Goal: Task Accomplishment & Management: Understand process/instructions

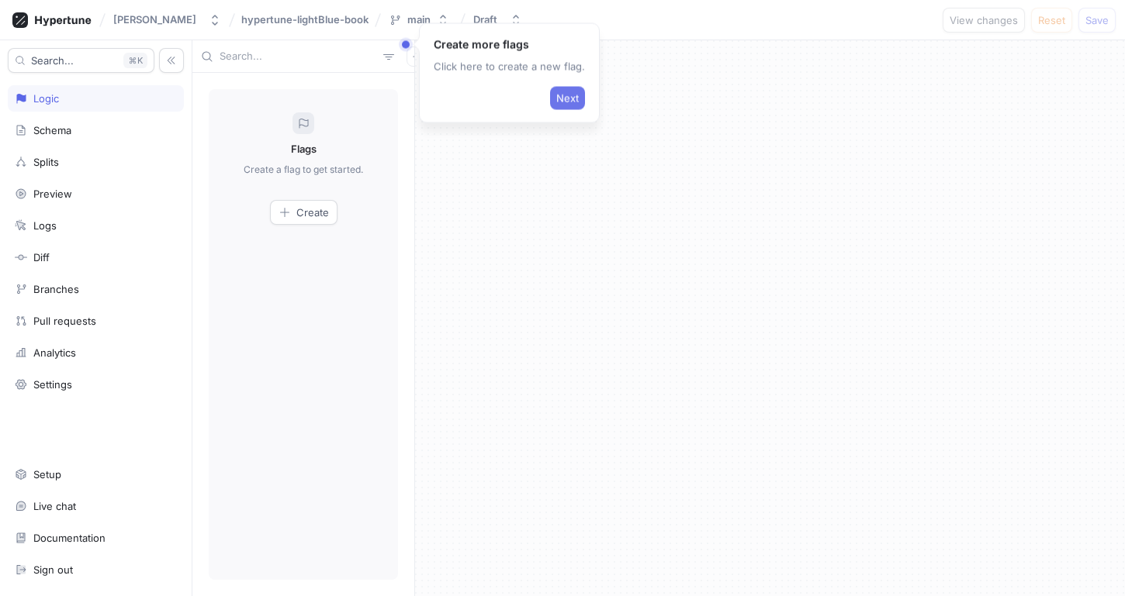
click at [565, 94] on span "Next" at bounding box center [567, 98] width 22 height 9
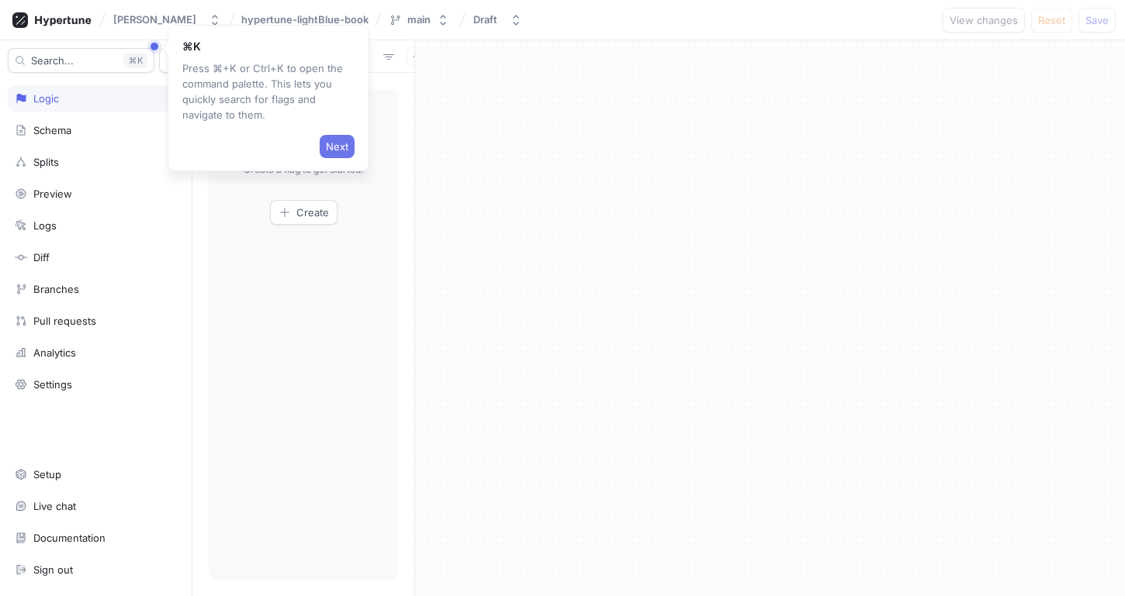
click at [337, 142] on span "Next" at bounding box center [337, 146] width 22 height 9
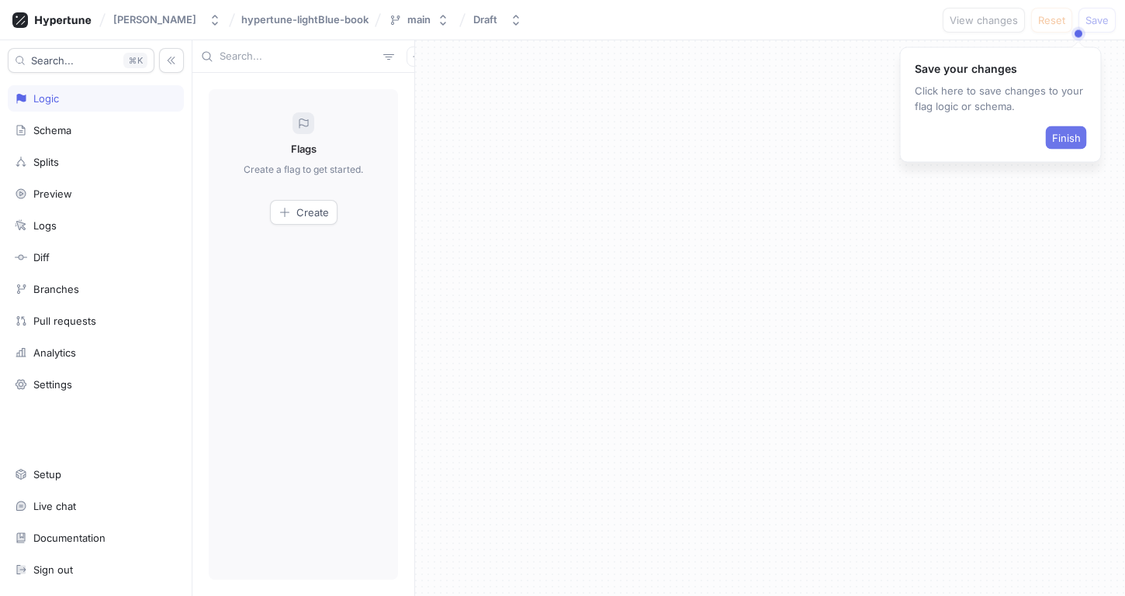
click at [1073, 138] on span "Finish" at bounding box center [1066, 137] width 29 height 9
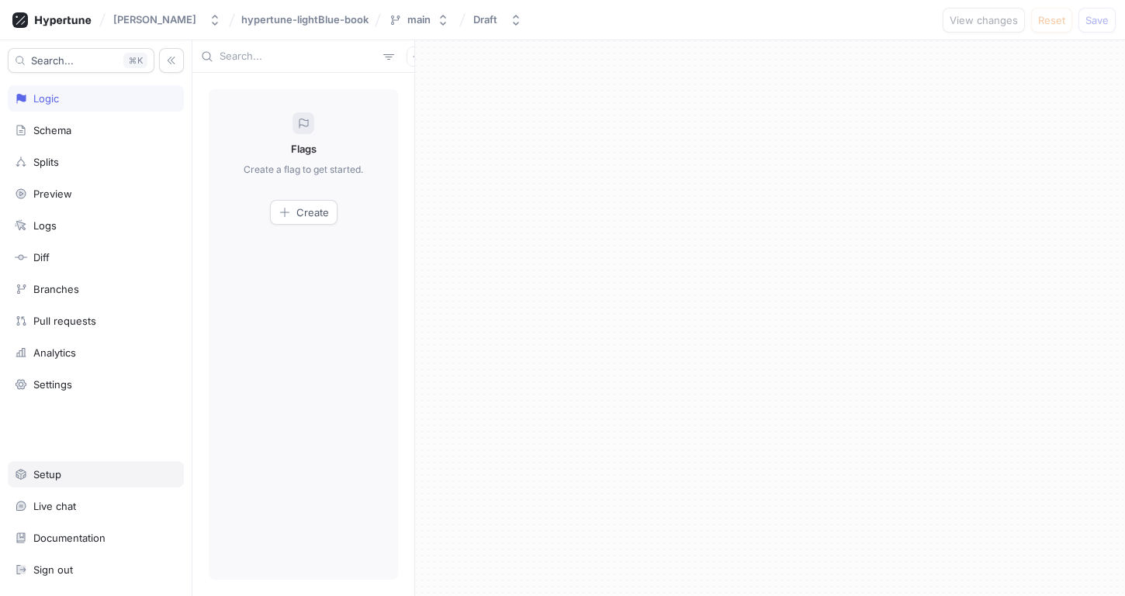
click at [94, 465] on div "Setup" at bounding box center [96, 474] width 176 height 26
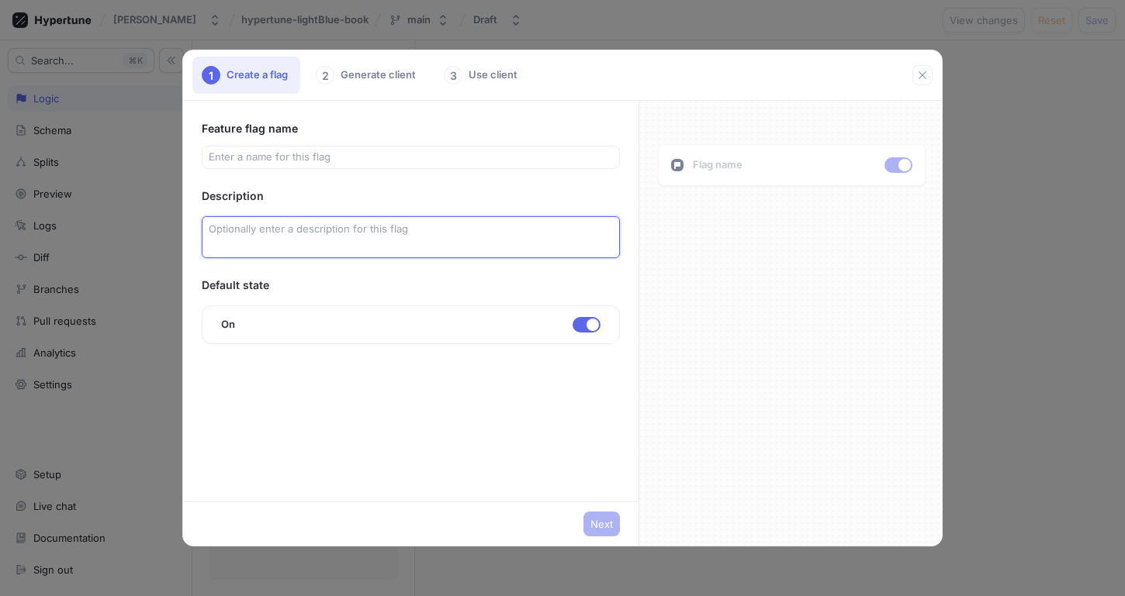
click at [251, 247] on textarea at bounding box center [411, 237] width 418 height 42
click at [254, 315] on div "On" at bounding box center [411, 325] width 418 height 39
click at [133, 252] on div "1 Create a flag 2 Generate client 3 Use client Feature flag name Description De…" at bounding box center [562, 298] width 1125 height 596
click at [916, 80] on icon "button" at bounding box center [922, 75] width 12 height 12
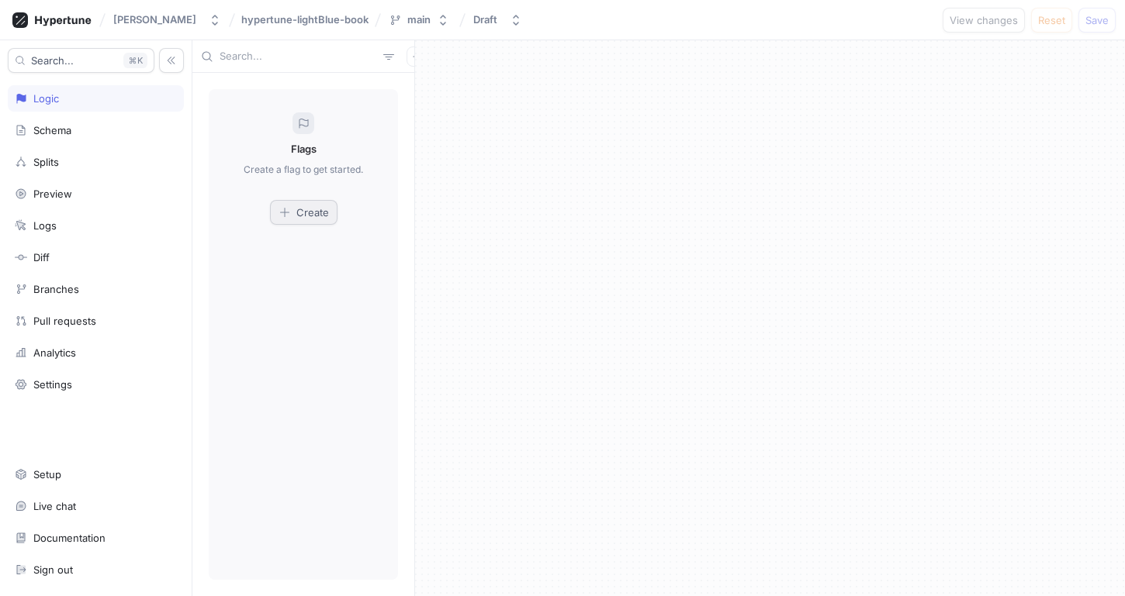
click at [284, 211] on icon "button" at bounding box center [284, 212] width 12 height 12
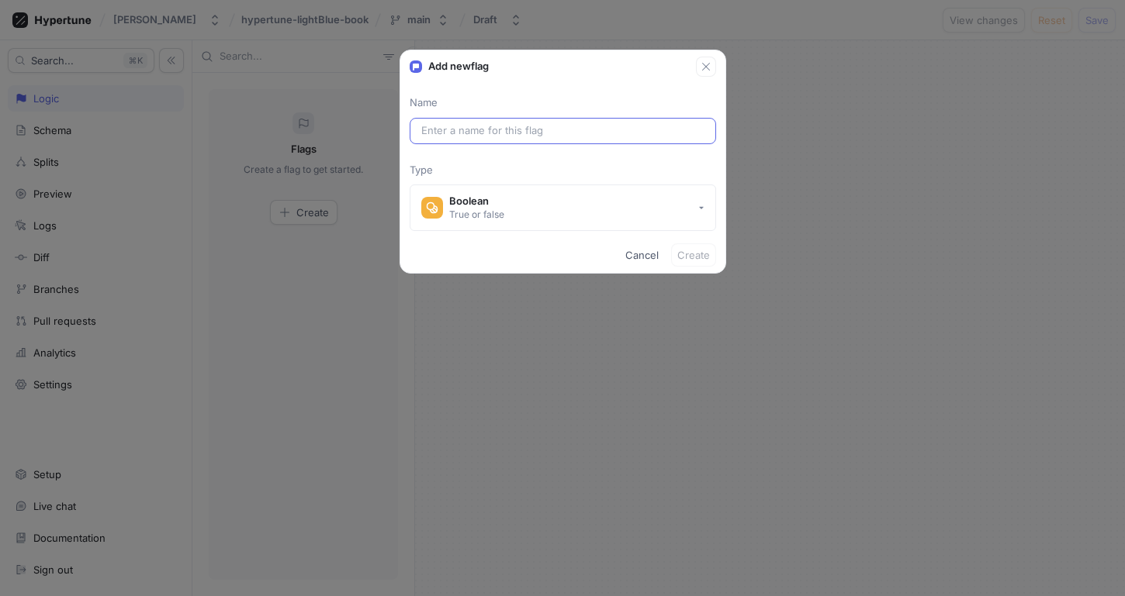
click at [443, 134] on input "text" at bounding box center [562, 131] width 283 height 16
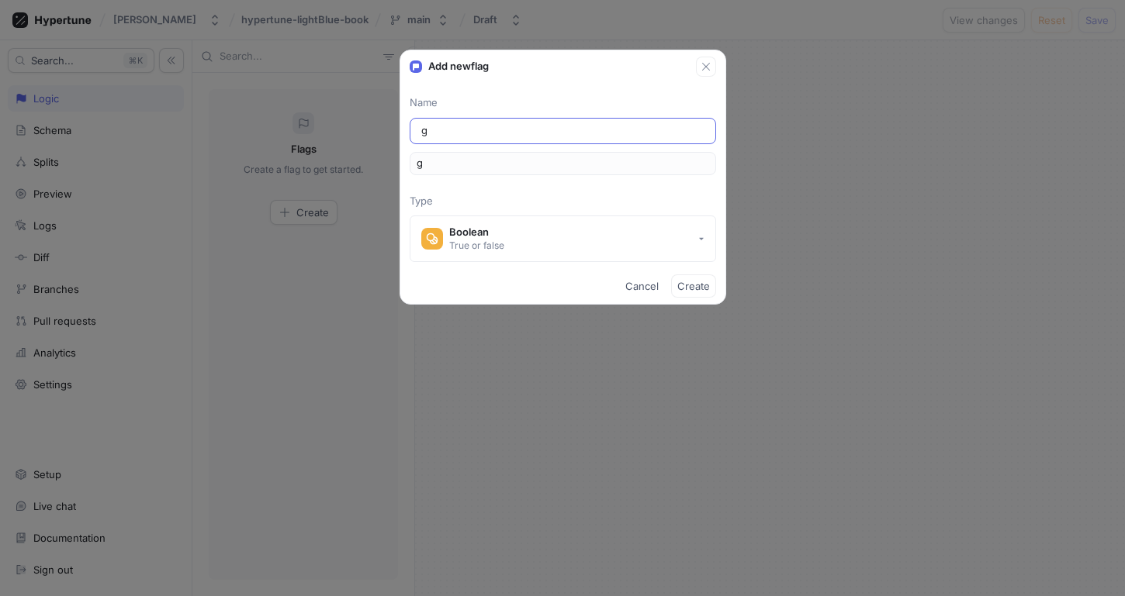
type input "gp"
type input "gpt"
type input "gpt-r"
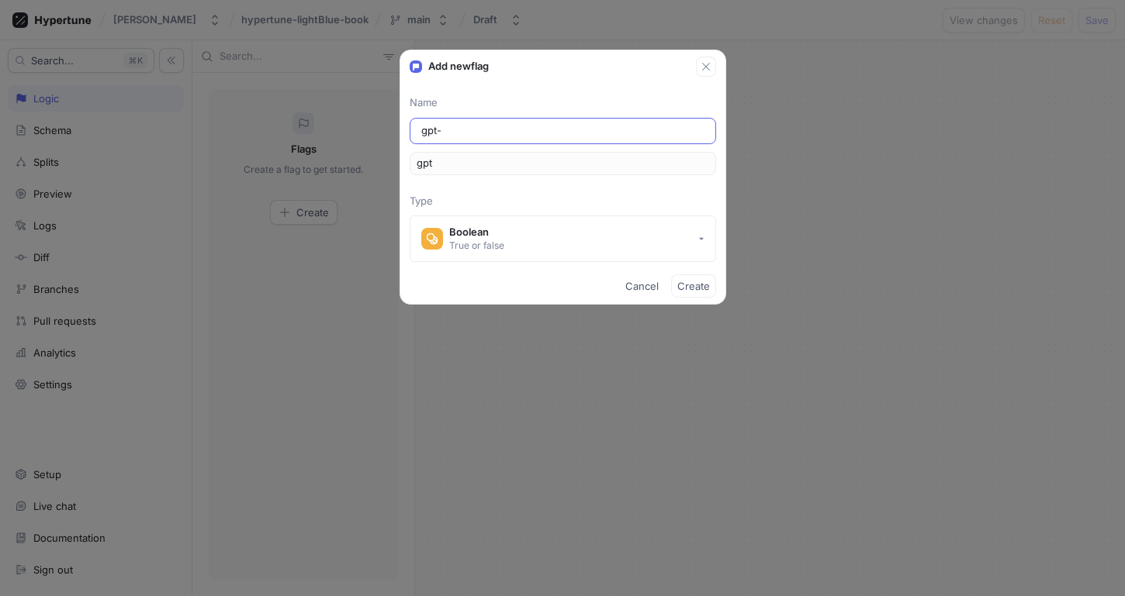
type input "gptR"
type input "gpt-re"
type input "gptRe"
type input "gpt-rea"
type input "gptRea"
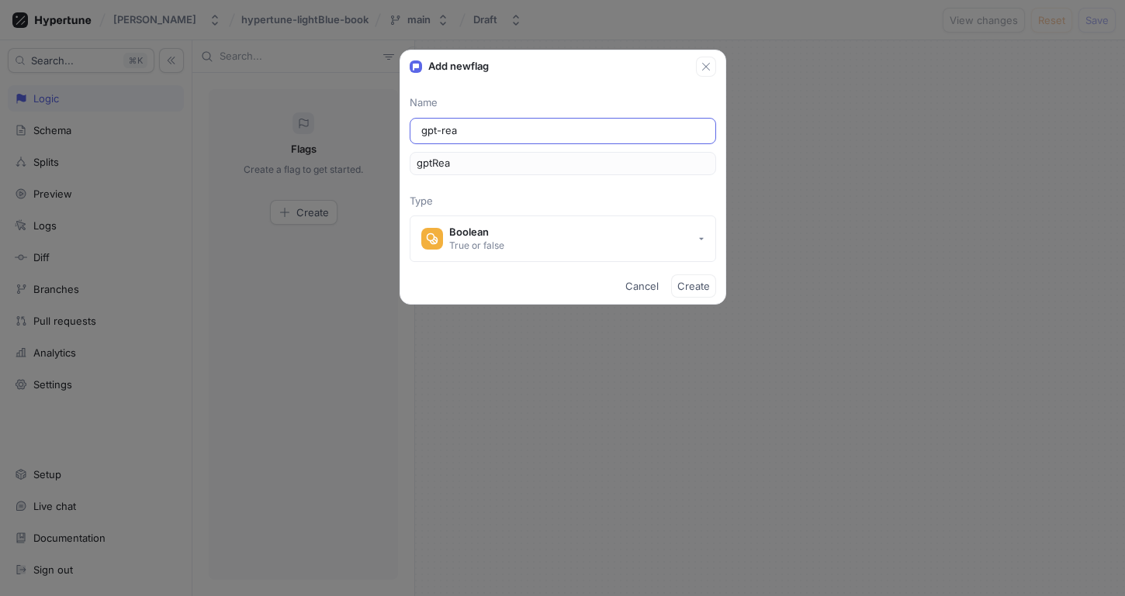
type input "gpt-real"
type input "gptReal"
type input "gpt-realt"
type input "gptRealt"
type input "gpt-realti"
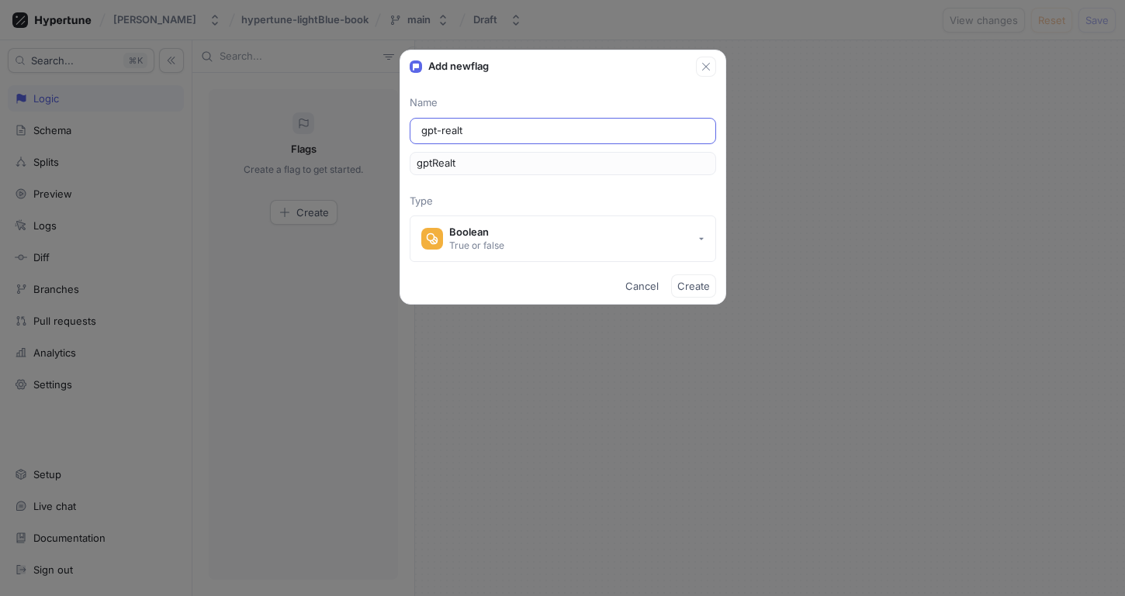
type input "gptRealti"
type input "gpt-realtim"
type input "gptRealtim"
type input "gpt-realtime"
type input "gptRealtime"
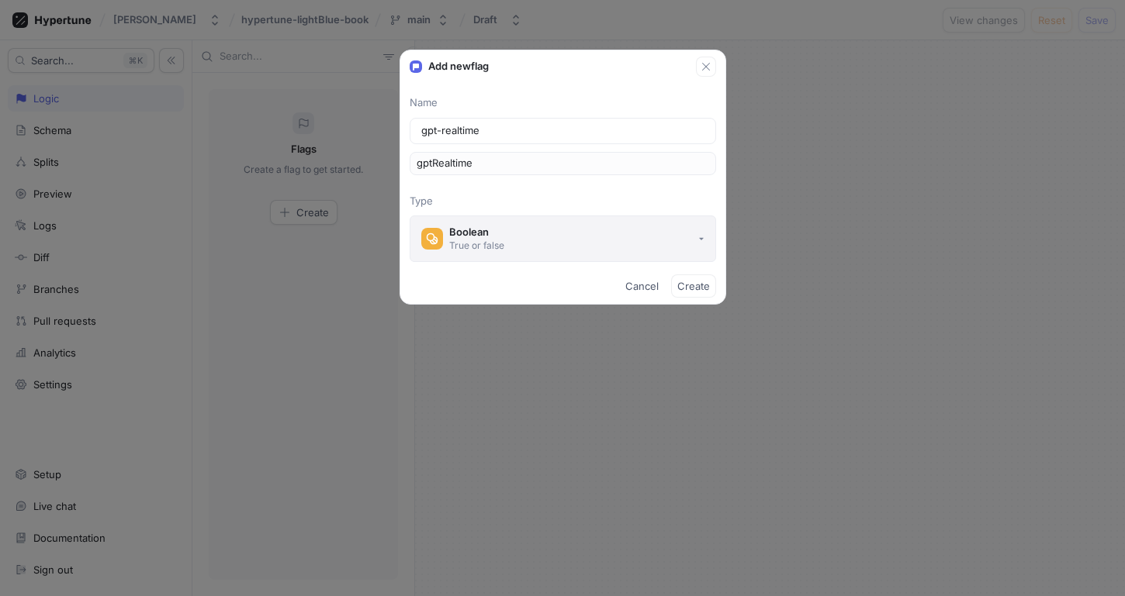
click at [462, 234] on div "Boolean" at bounding box center [476, 232] width 55 height 13
type input "gpt-realtime"
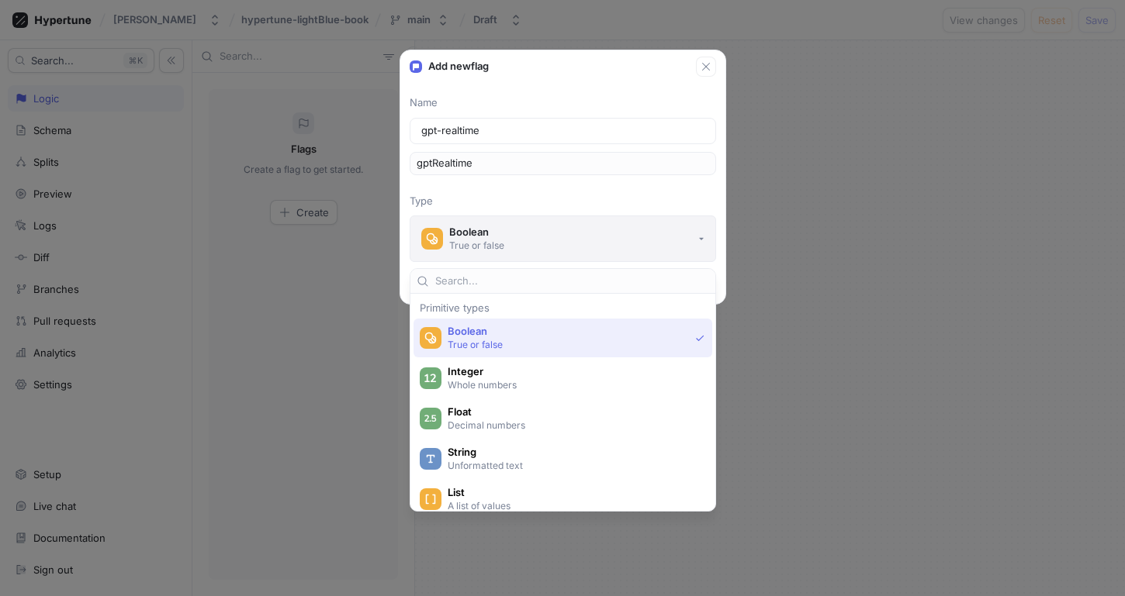
click at [461, 234] on div "Boolean" at bounding box center [476, 232] width 55 height 13
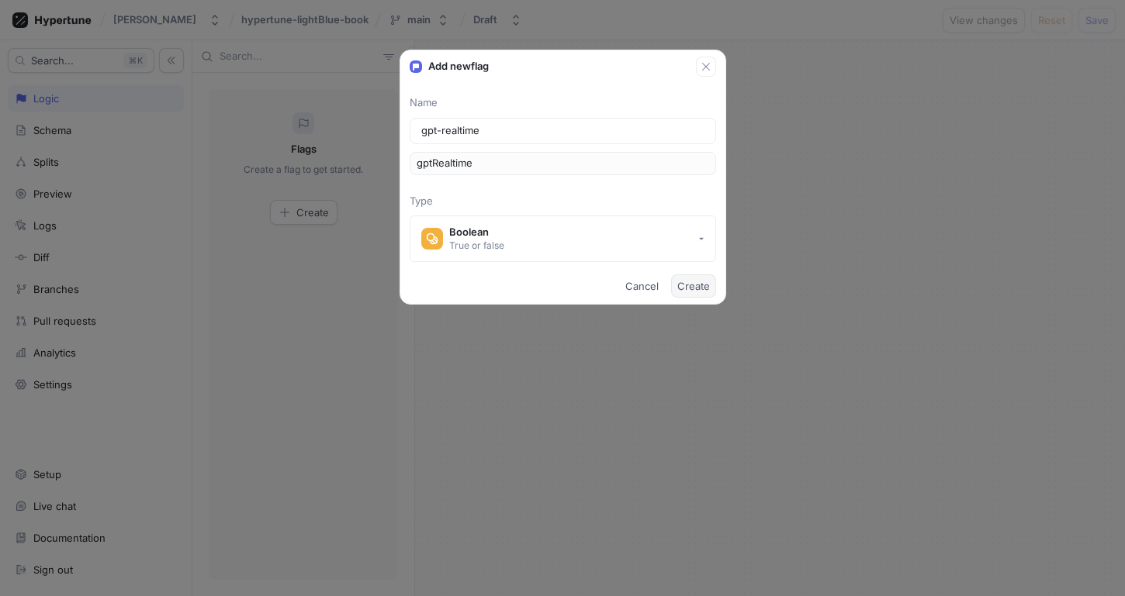
click at [696, 285] on span "Create" at bounding box center [693, 286] width 33 height 9
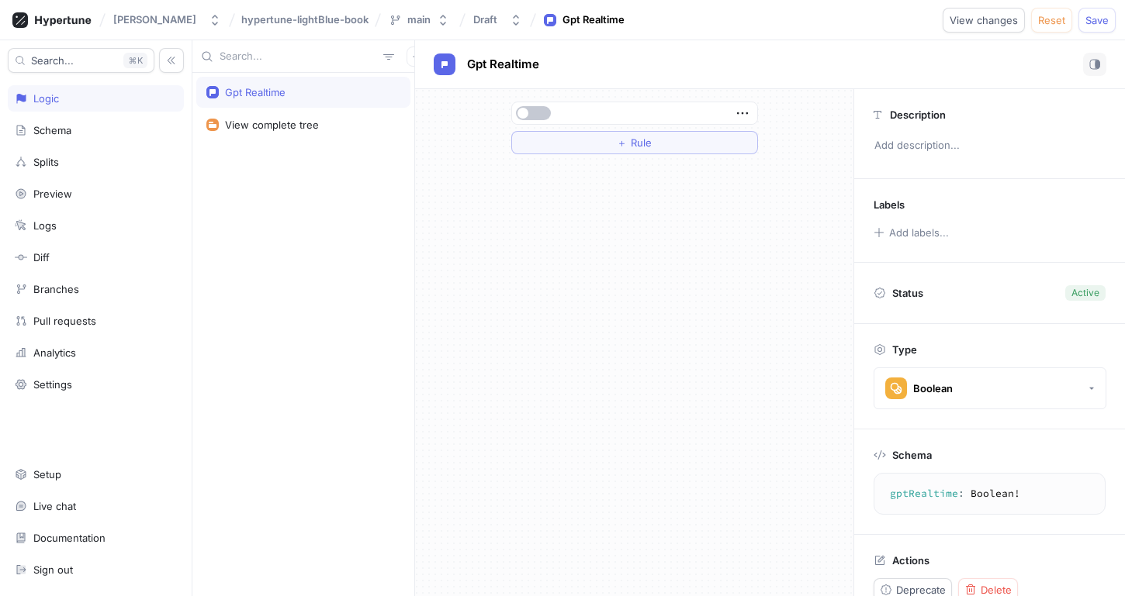
click at [45, 115] on div "Search... K Logic Schema Splits Preview Logs Diff Branches Pull requests Analyt…" at bounding box center [96, 318] width 192 height 556
click at [45, 119] on div "Schema" at bounding box center [96, 130] width 176 height 26
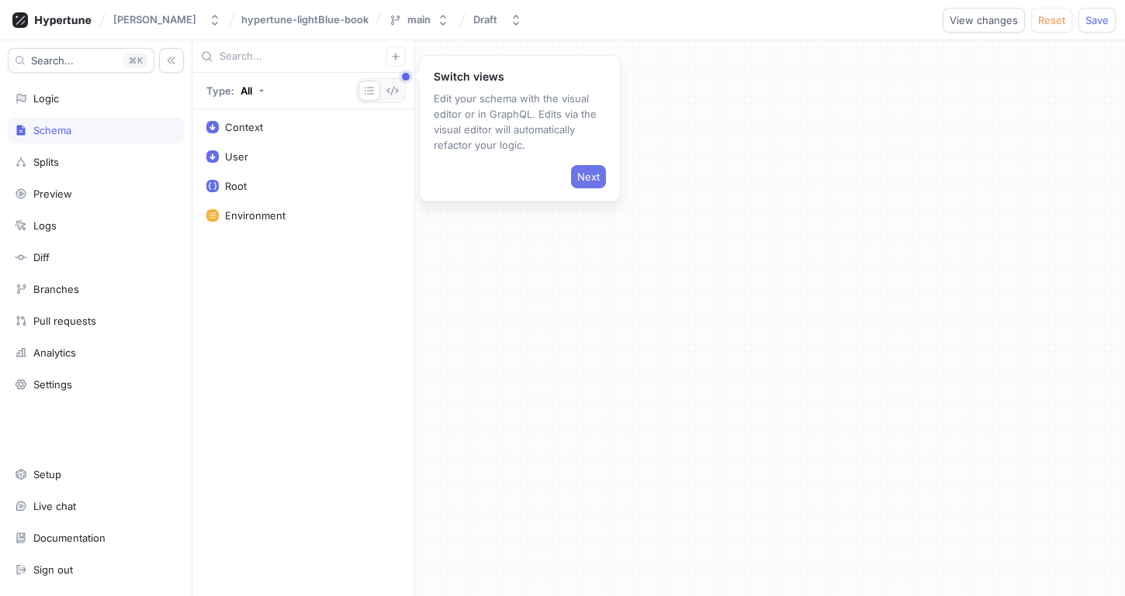
click at [598, 174] on span "Next" at bounding box center [588, 176] width 22 height 9
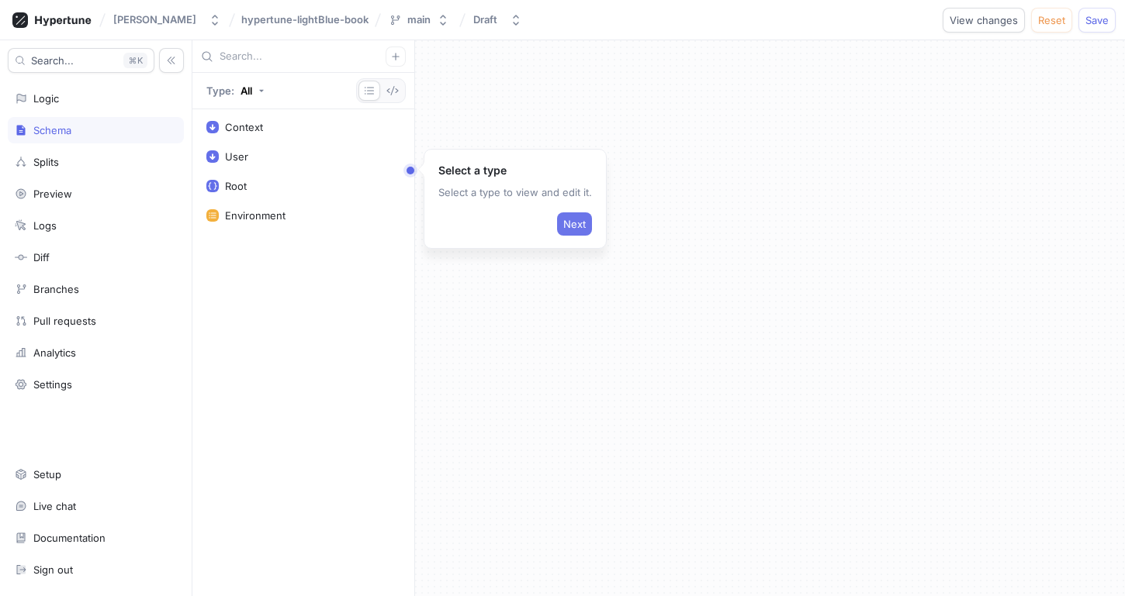
click at [575, 223] on span "Next" at bounding box center [574, 223] width 22 height 9
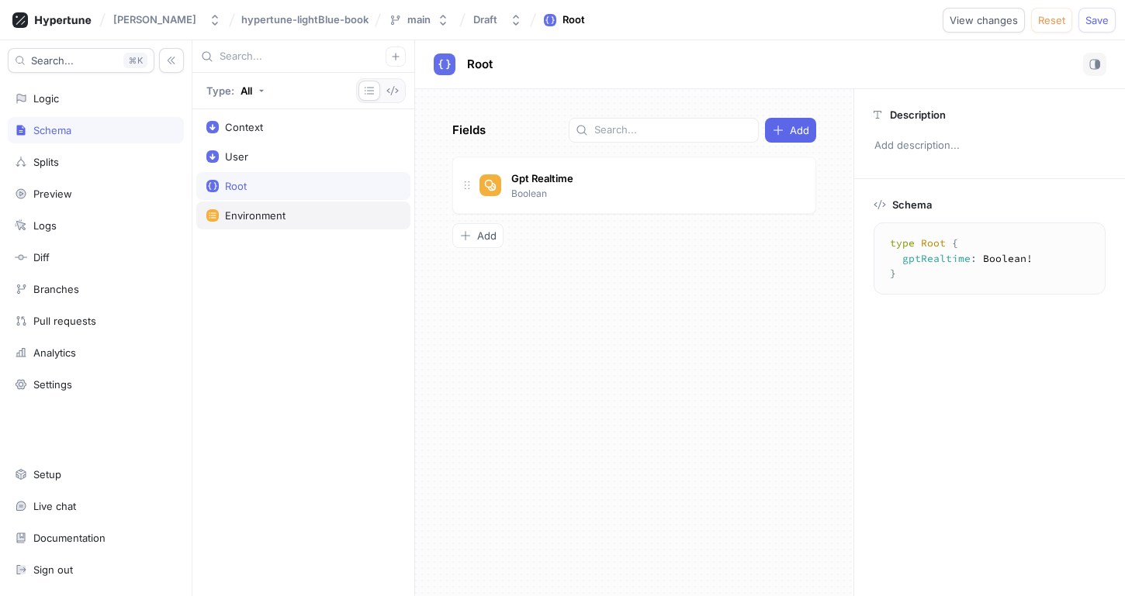
click at [337, 210] on div "Environment" at bounding box center [303, 215] width 194 height 12
type textarea "enum Environment { development, production, test }"
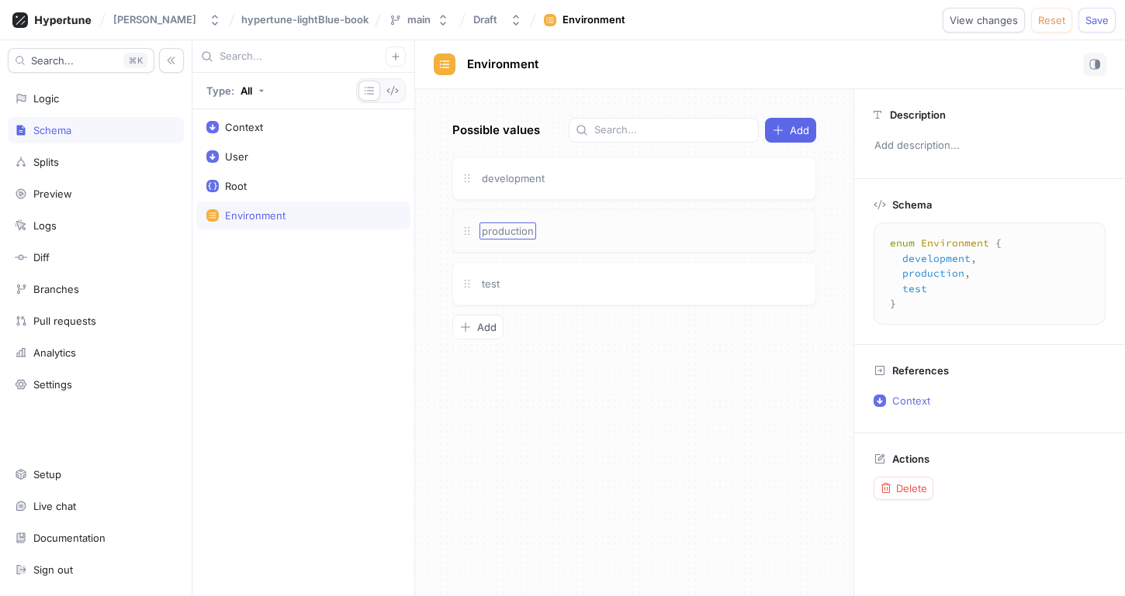
click at [521, 233] on span "production" at bounding box center [508, 231] width 52 height 12
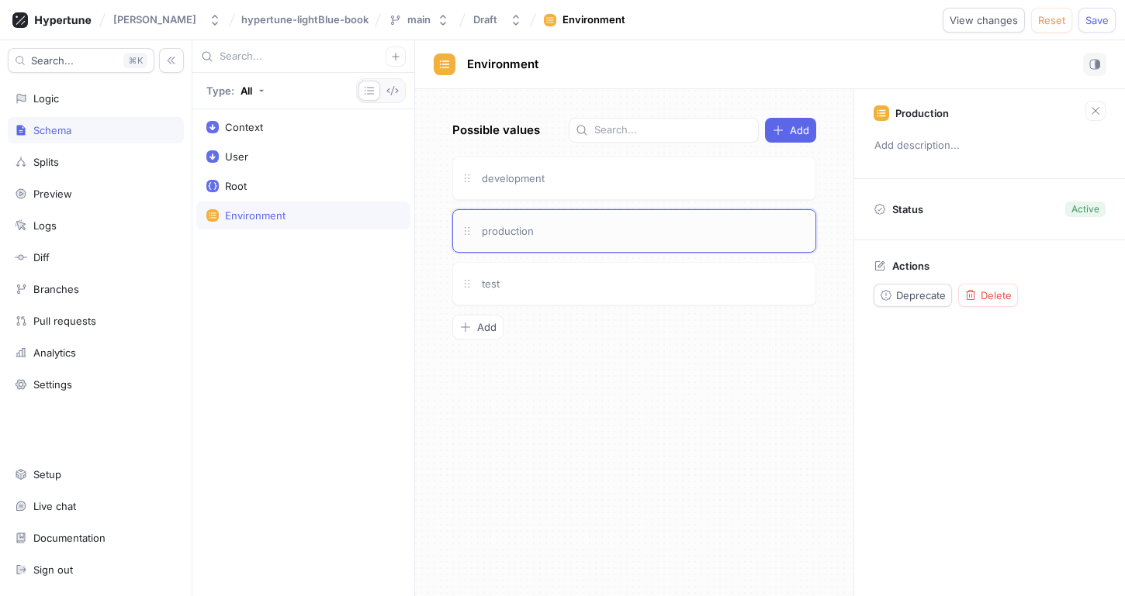
click at [612, 230] on div "production" at bounding box center [643, 231] width 328 height 17
click at [46, 482] on div "Setup" at bounding box center [96, 474] width 176 height 26
type textarea "x"
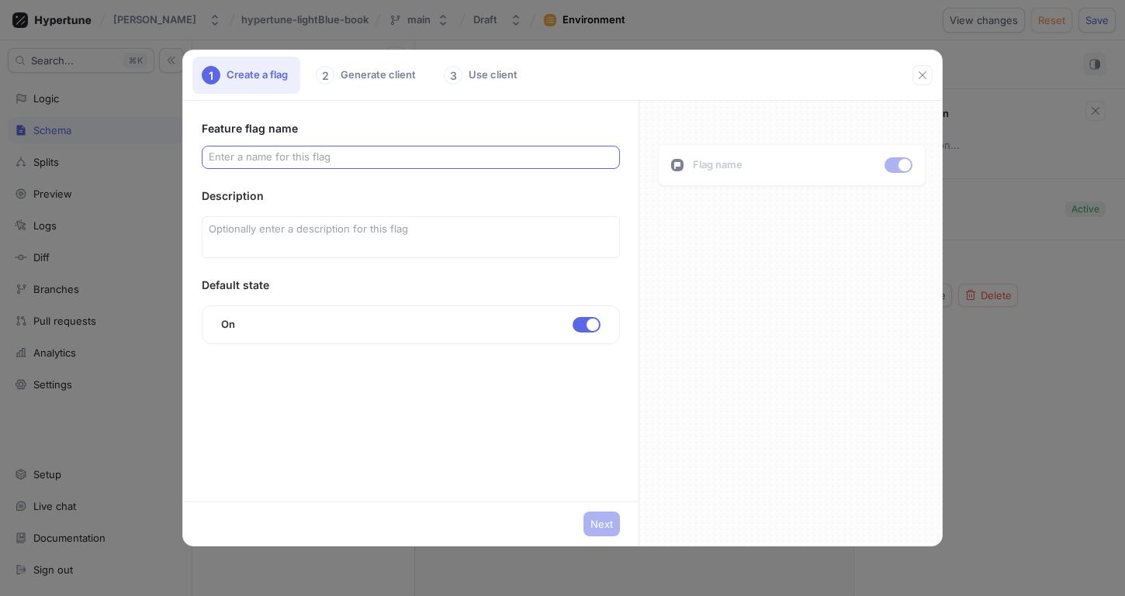
click at [268, 153] on input "text" at bounding box center [411, 158] width 404 height 16
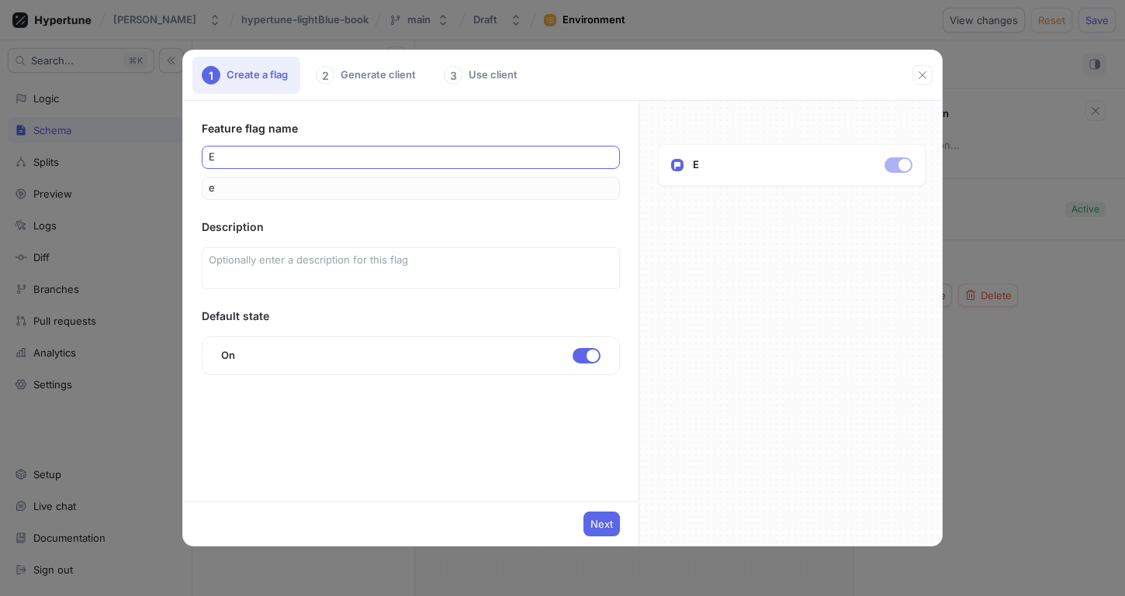
type input "ex"
type input "exp"
type input "expe"
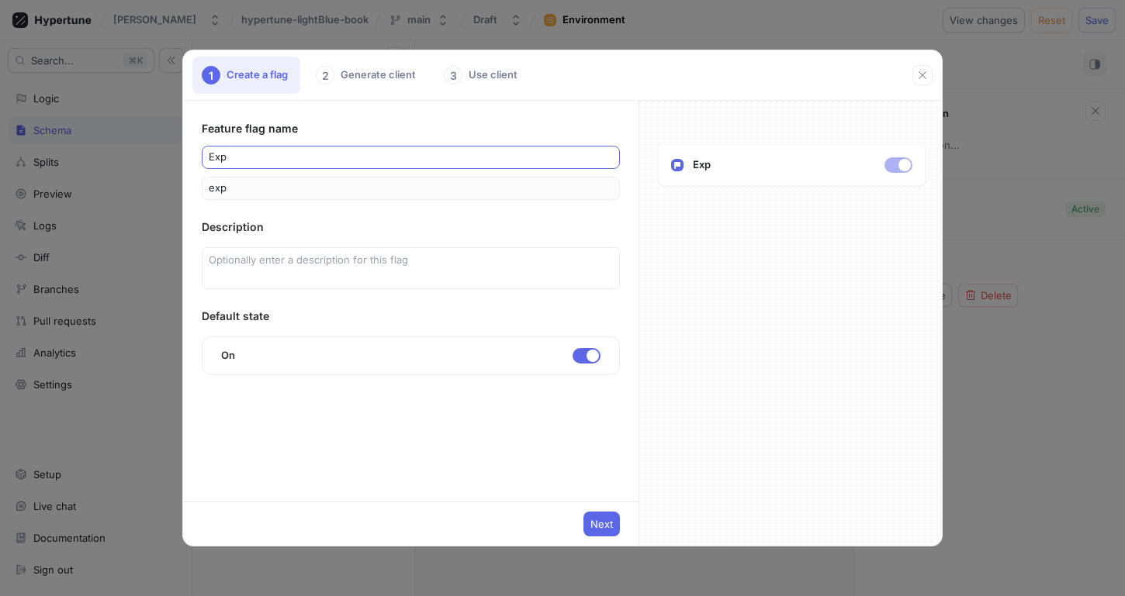
type input "expe"
type input "exper"
type input "experi"
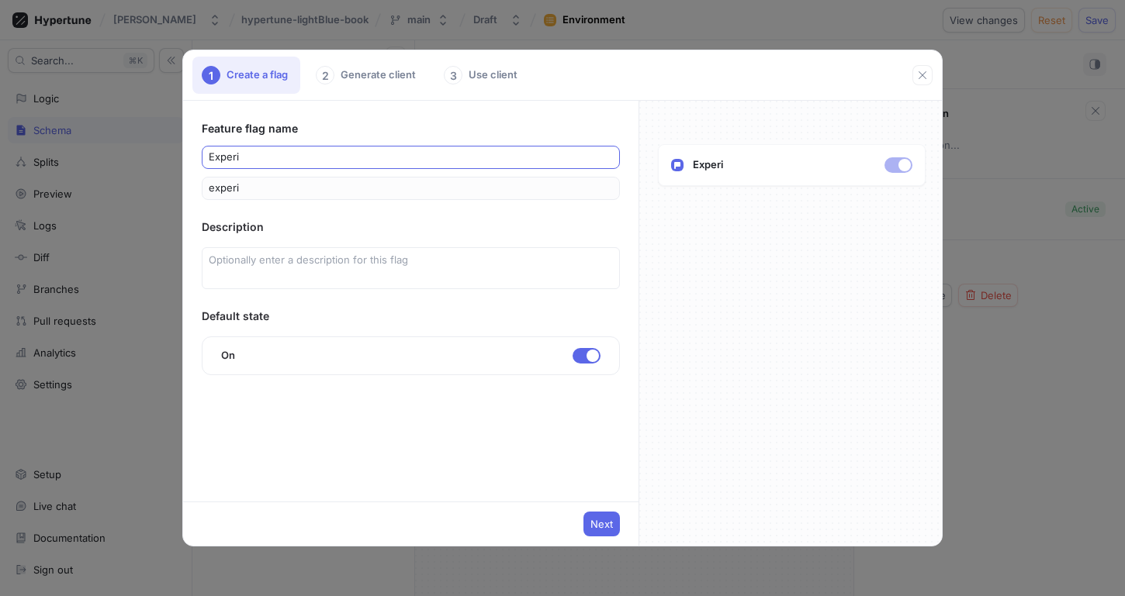
type input "experim"
type input "experime"
type input "experimen"
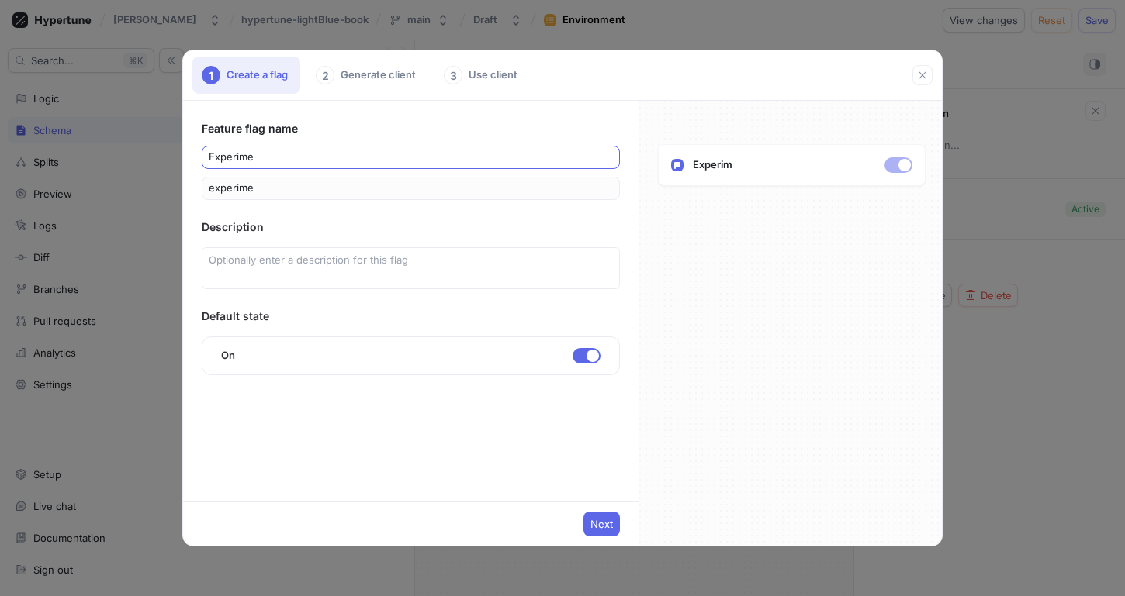
type input "experimen"
type input "experiment"
click at [241, 285] on textarea at bounding box center [411, 268] width 418 height 42
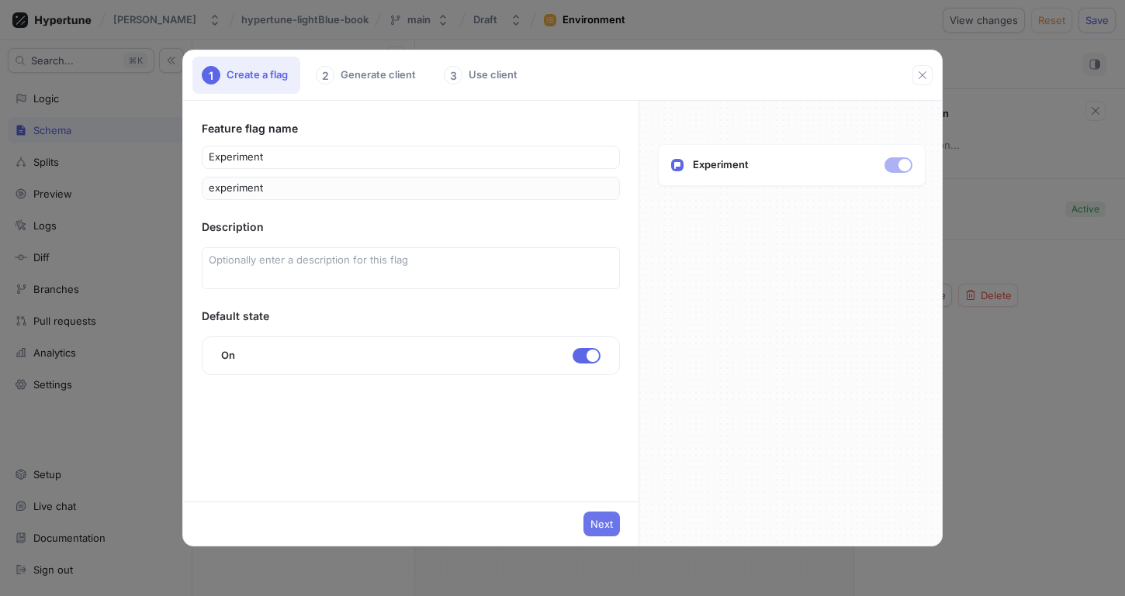
click at [611, 522] on span "Next" at bounding box center [601, 524] width 22 height 9
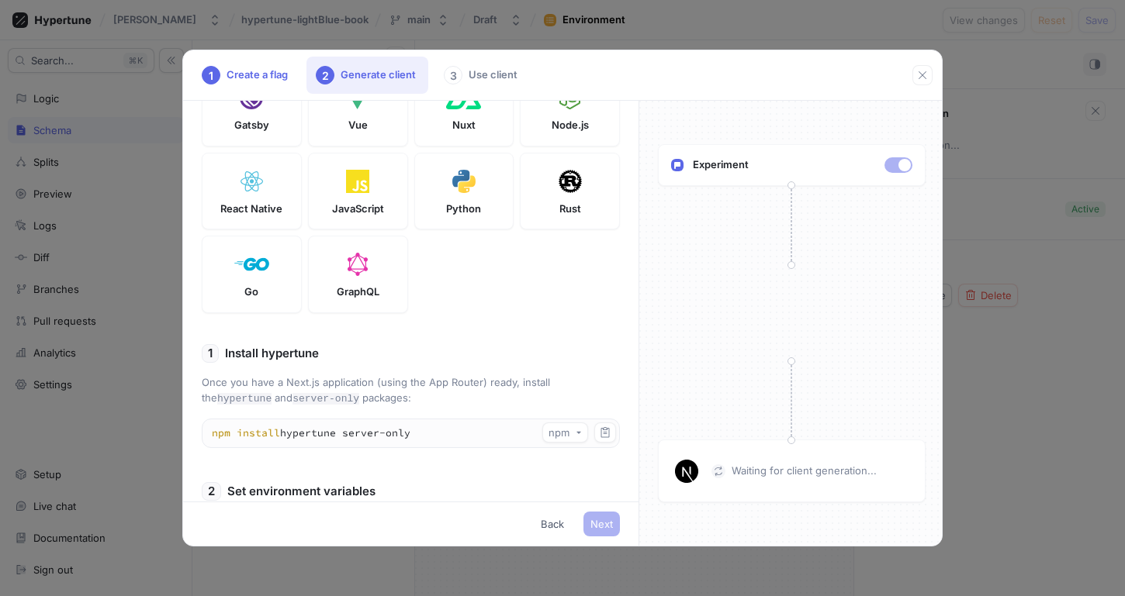
scroll to position [400, 0]
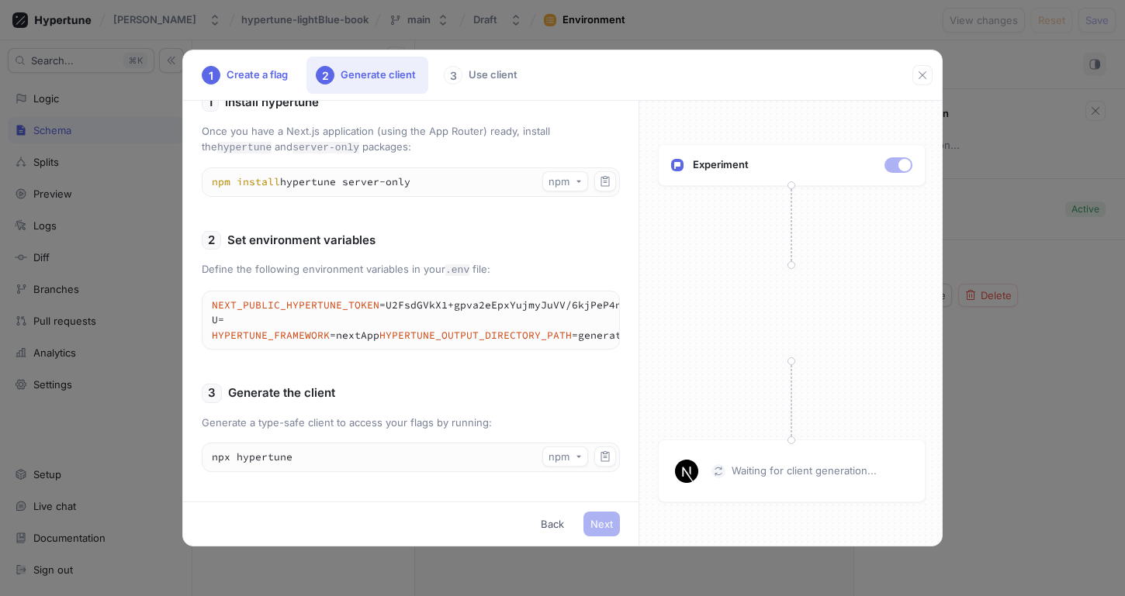
click at [413, 267] on p "Define the following environment variables in your .env file:" at bounding box center [411, 270] width 418 height 16
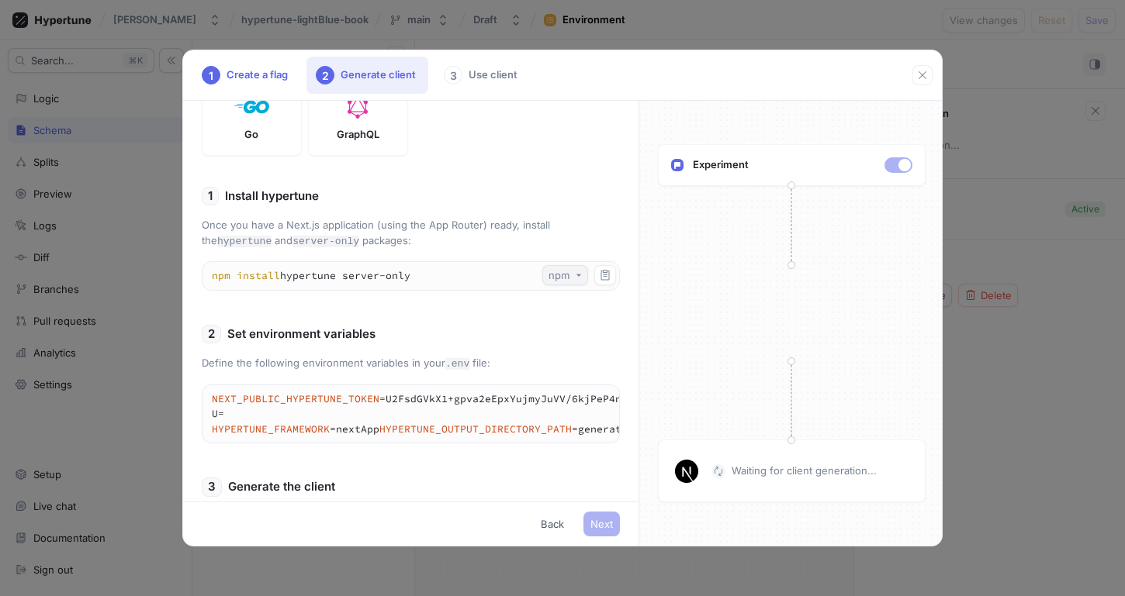
click at [558, 277] on div "npm" at bounding box center [558, 275] width 21 height 13
click at [509, 202] on div "1 Install hypertune" at bounding box center [411, 196] width 418 height 19
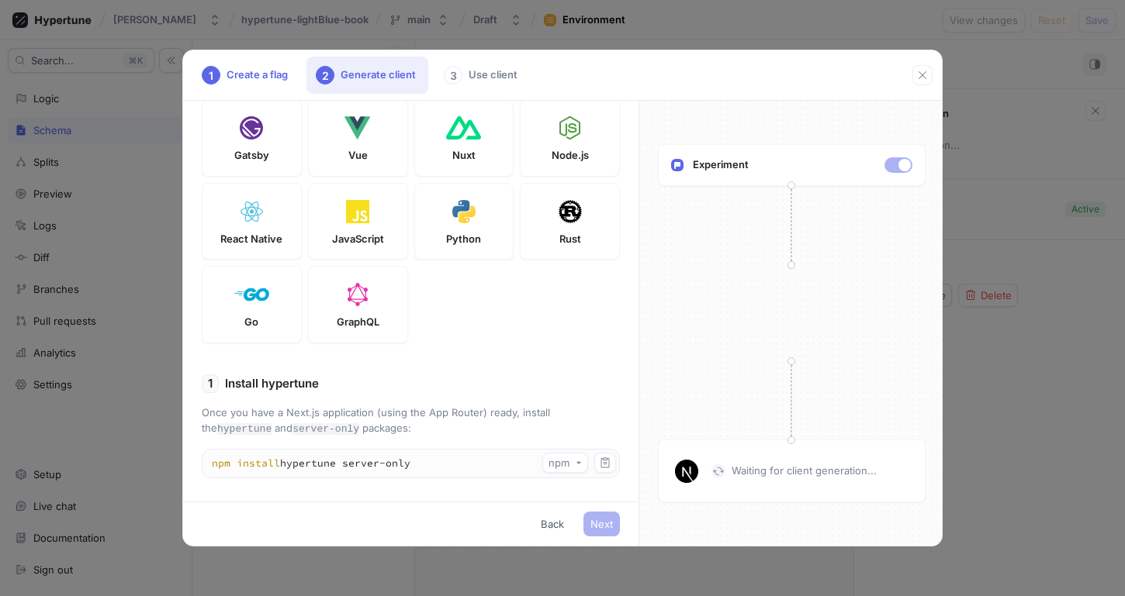
scroll to position [0, 0]
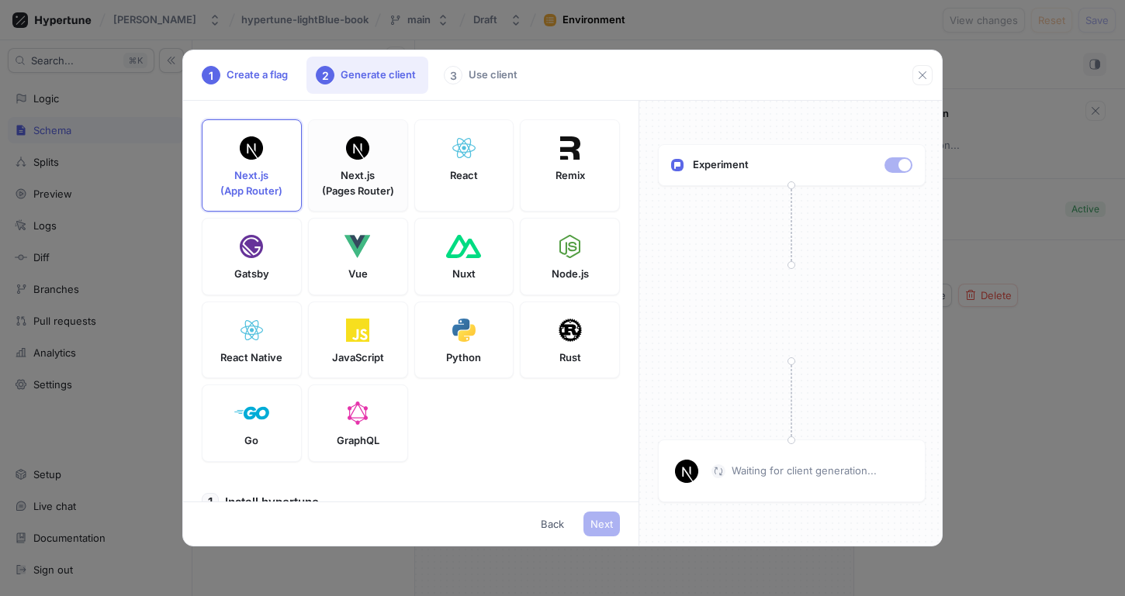
click at [324, 175] on p "Next.js (Pages Router)" at bounding box center [358, 183] width 72 height 30
type textarea "npm install hypertune"
type textarea "NEXT_PUBLIC_HYPERTUNE_TOKEN=U2FsdGVkX1+gpva2eEpxYujmyJuVV/6kjPeP4n+0t0U= HYPERT…"
click at [261, 168] on p "Next.js (App Router)" at bounding box center [251, 183] width 62 height 30
type textarea "npm install hypertune server-only"
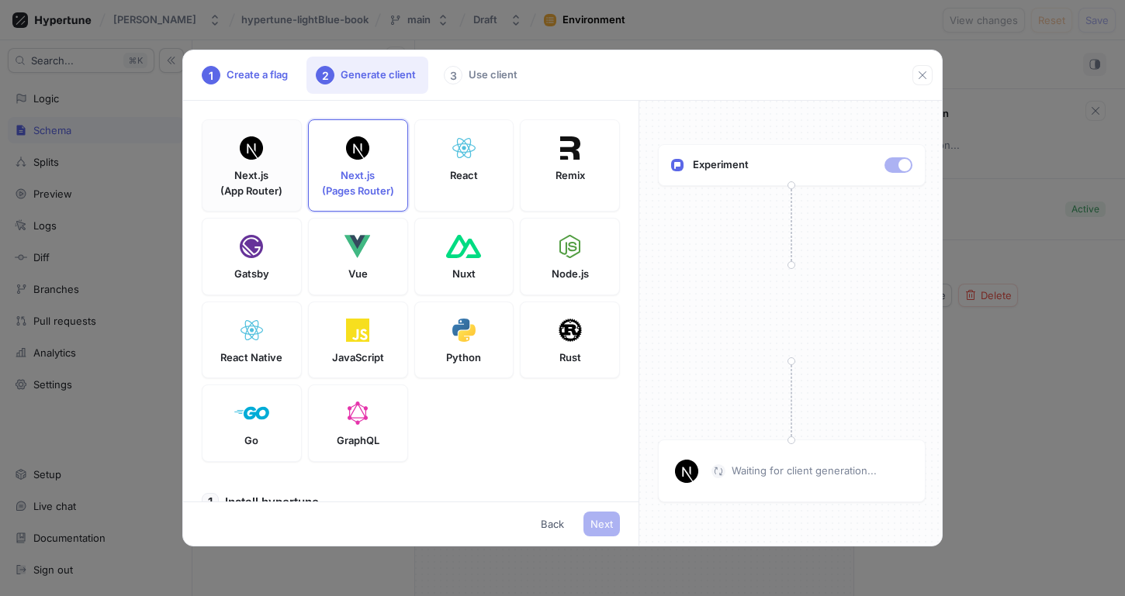
type textarea "NEXT_PUBLIC_HYPERTUNE_TOKEN=U2FsdGVkX1+gpva2eEpxYujmyJuVV/6kjPeP4n+0t0U= HYPERT…"
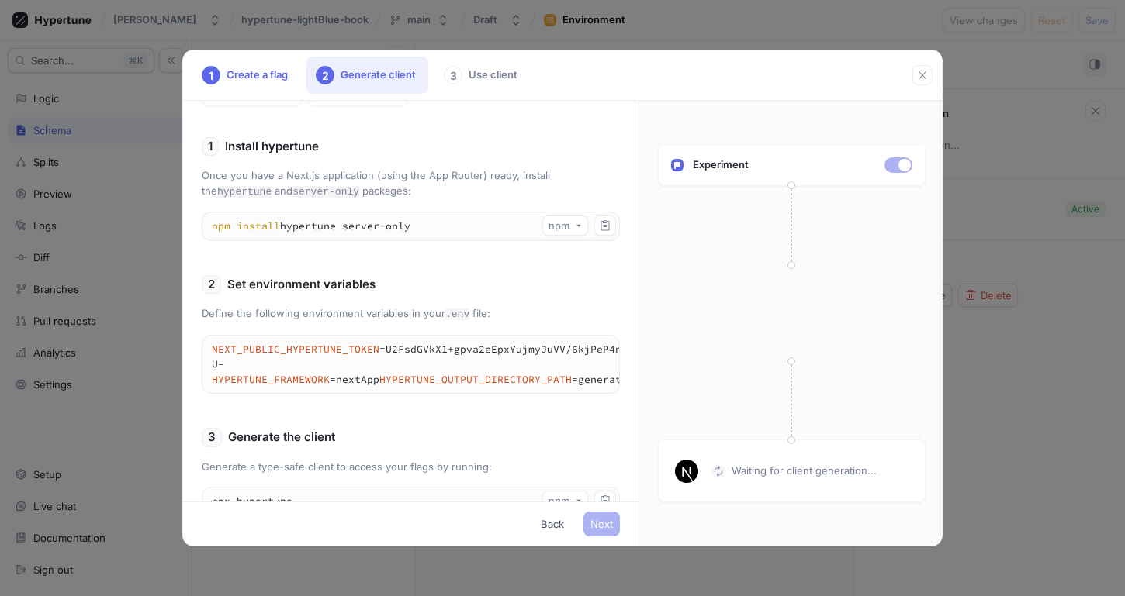
scroll to position [400, 0]
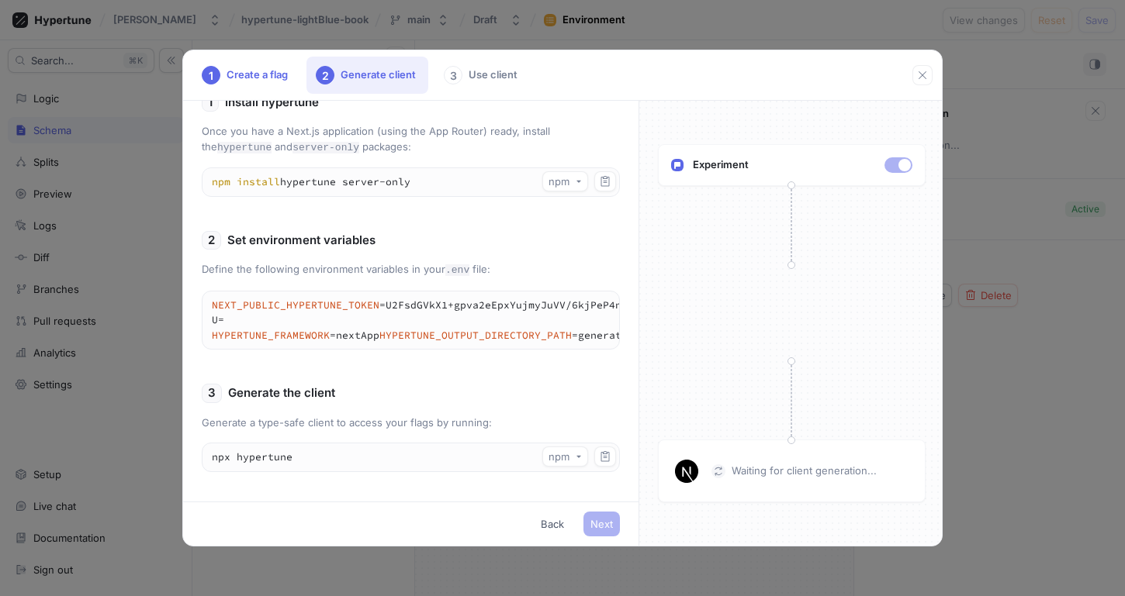
click at [732, 465] on p "Waiting for client generation..." at bounding box center [803, 472] width 145 height 16
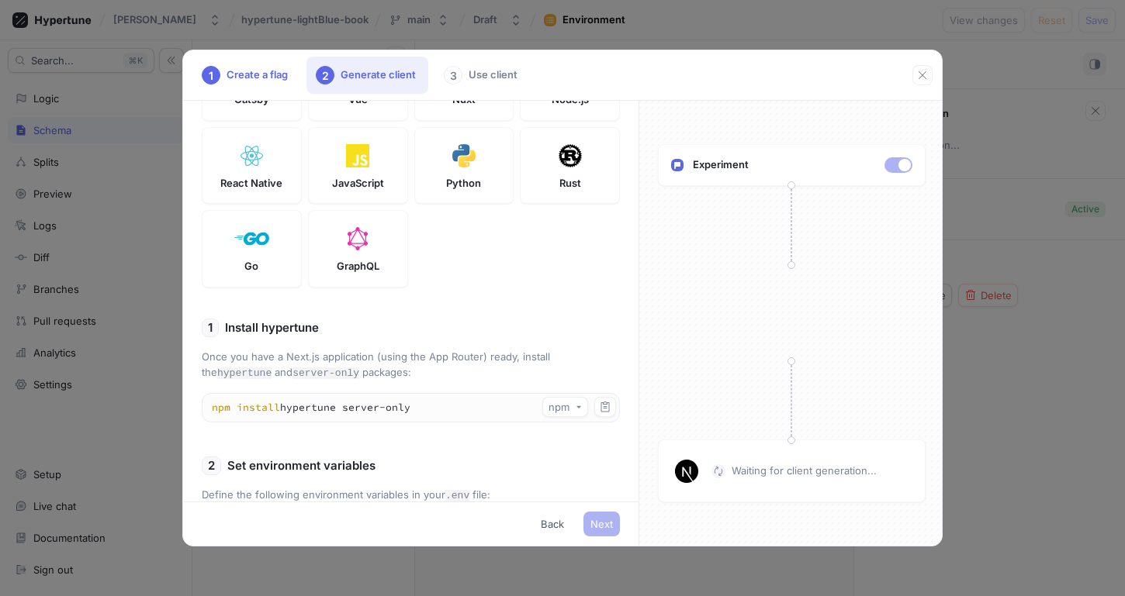
scroll to position [234, 0]
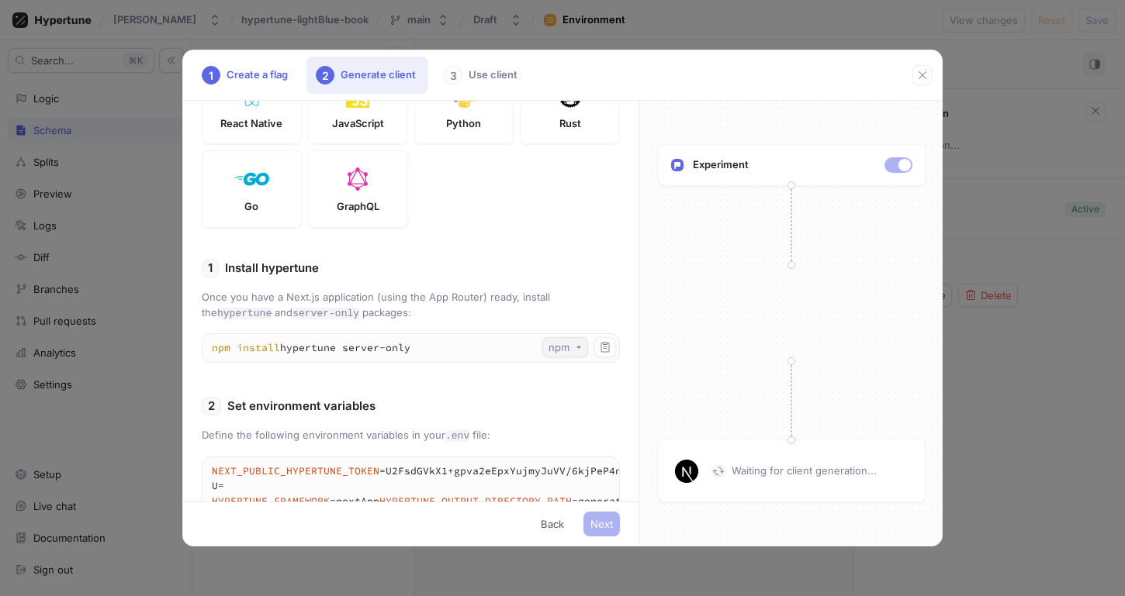
click at [563, 347] on div "npm" at bounding box center [558, 347] width 21 height 13
click at [572, 367] on div "npm" at bounding box center [571, 376] width 50 height 24
click at [599, 337] on button "button" at bounding box center [605, 347] width 22 height 20
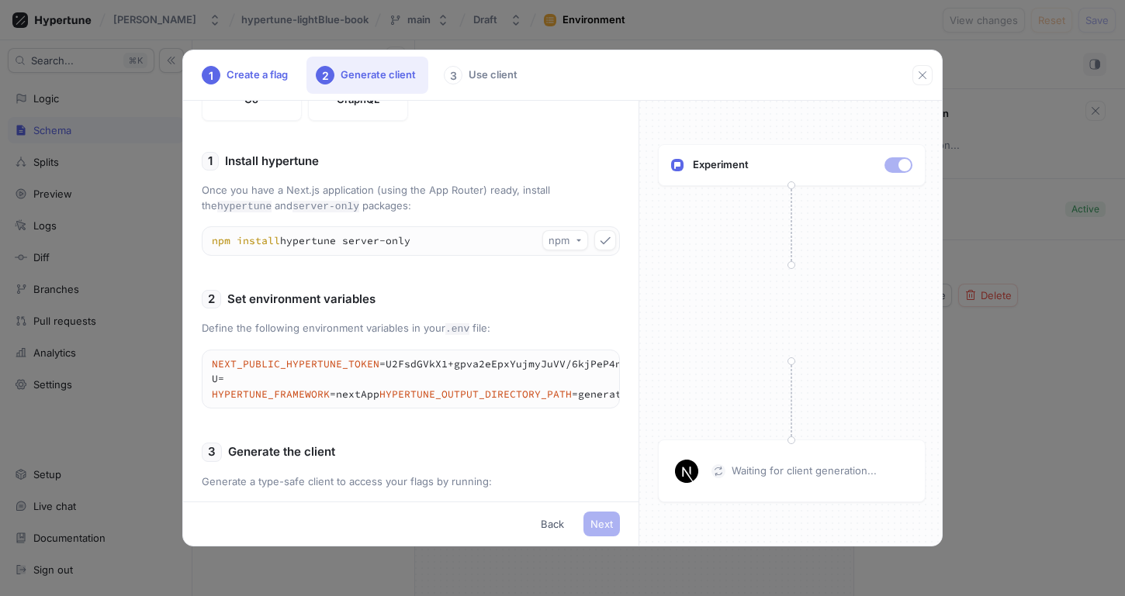
scroll to position [400, 0]
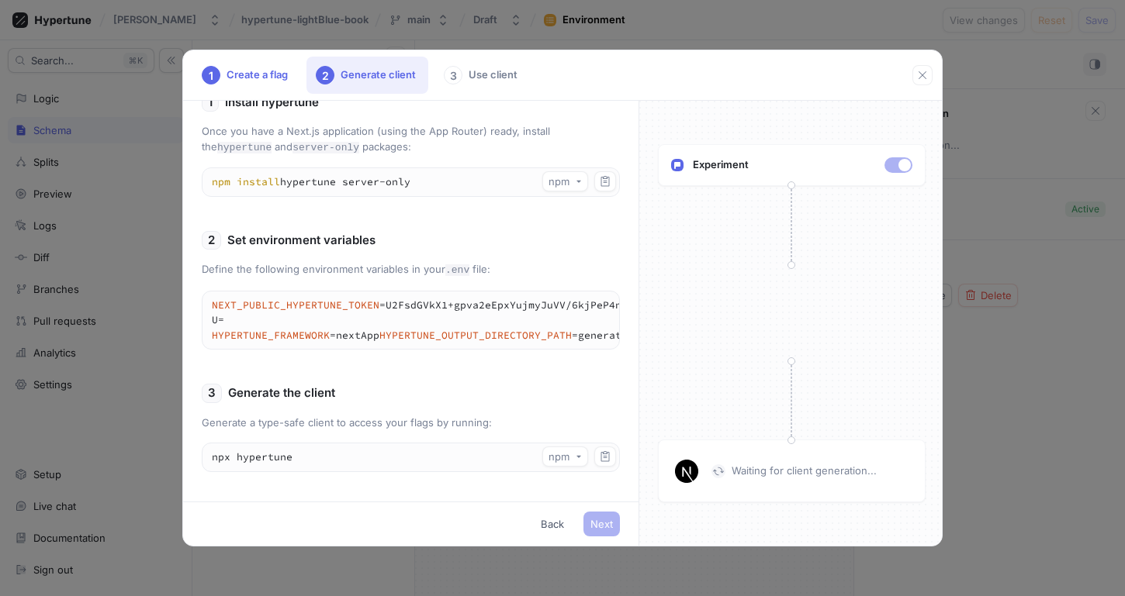
click at [614, 468] on textarea "npx hypertune" at bounding box center [410, 458] width 416 height 28
click at [598, 462] on button "button" at bounding box center [605, 457] width 22 height 20
click at [590, 380] on div "1 Install hypertune Once you have a Next.js application (using the App Router) …" at bounding box center [411, 289] width 418 height 392
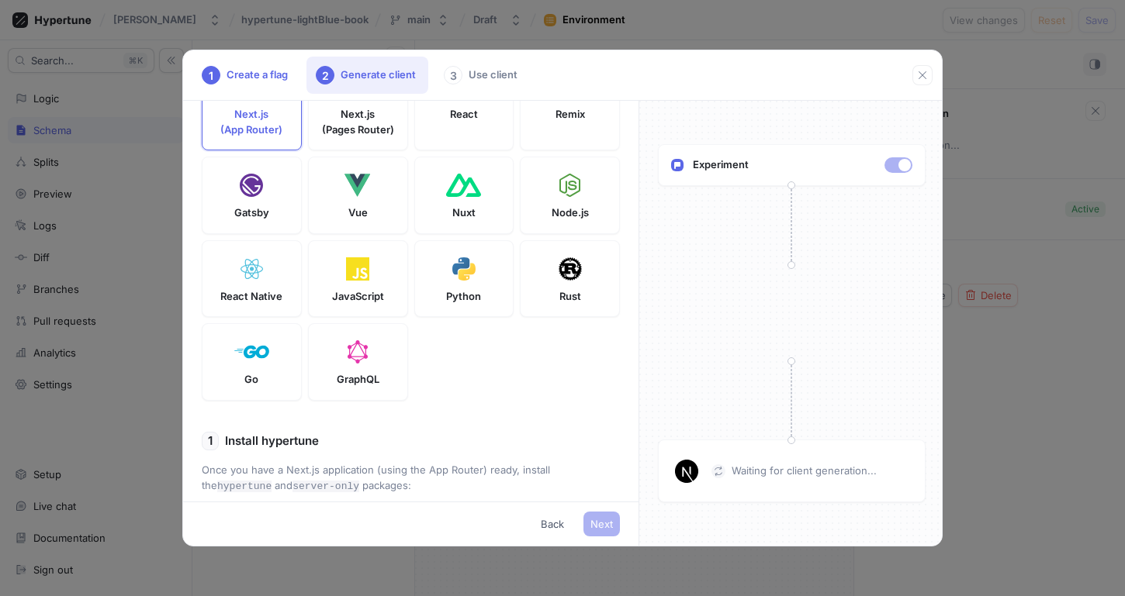
scroll to position [0, 0]
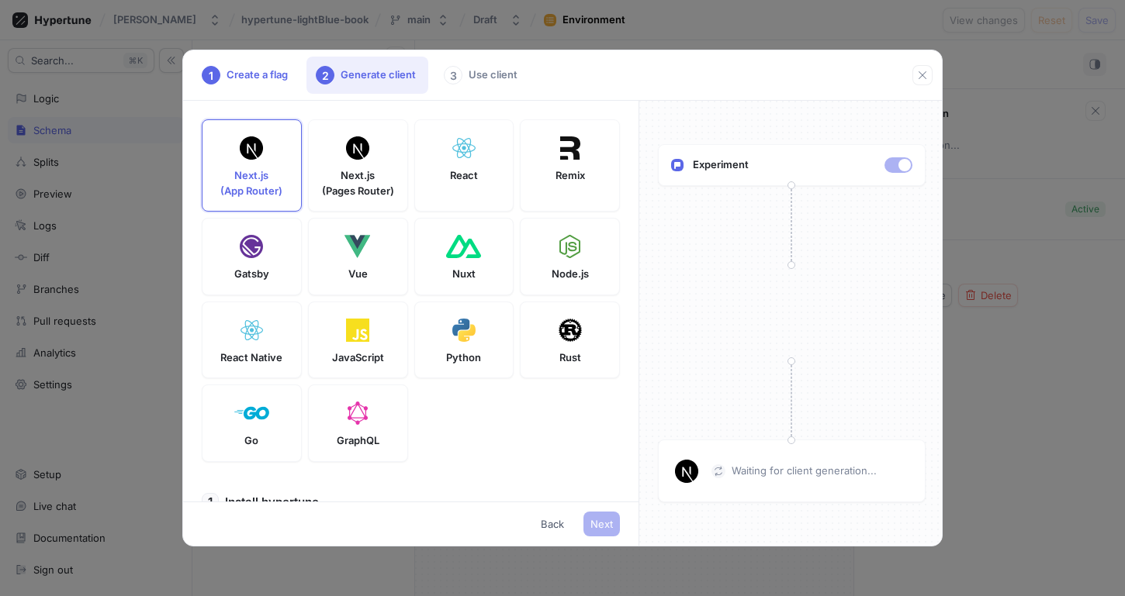
click at [478, 78] on div "3 Use client" at bounding box center [481, 75] width 95 height 37
click at [689, 471] on img at bounding box center [686, 471] width 23 height 23
